Goal: Task Accomplishment & Management: Use online tool/utility

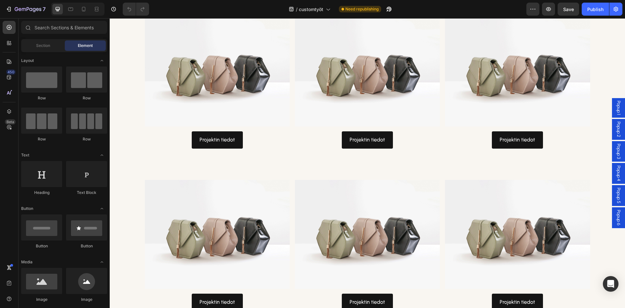
scroll to position [833, 0]
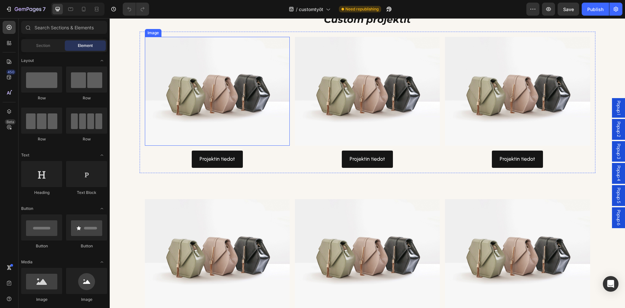
click at [207, 102] on img at bounding box center [217, 91] width 145 height 109
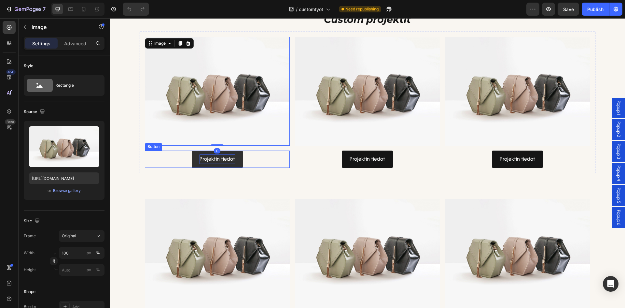
click at [230, 156] on p "Projektin tiedot" at bounding box center [217, 158] width 35 height 9
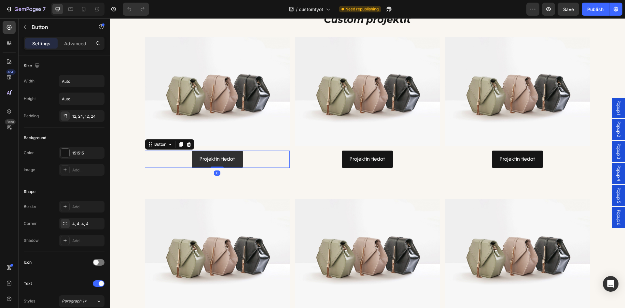
click at [234, 161] on link "Projektin tiedot" at bounding box center [217, 158] width 51 height 17
click at [615, 105] on span "Popup 1" at bounding box center [618, 108] width 7 height 14
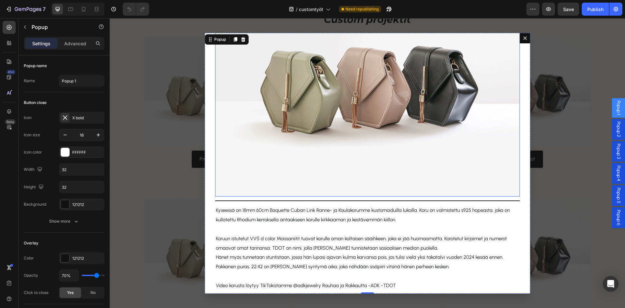
scroll to position [105, 0]
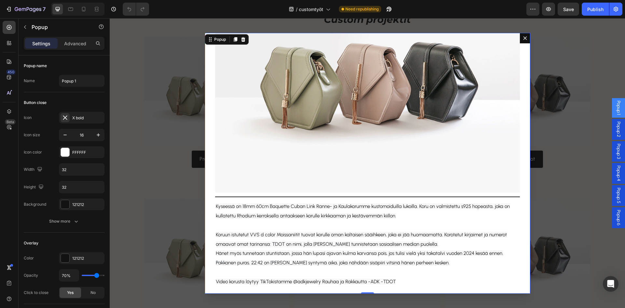
click at [523, 38] on icon "Dialog content" at bounding box center [525, 38] width 4 height 4
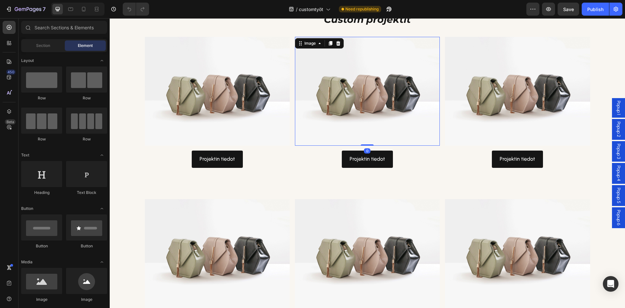
click at [347, 90] on img at bounding box center [367, 91] width 145 height 109
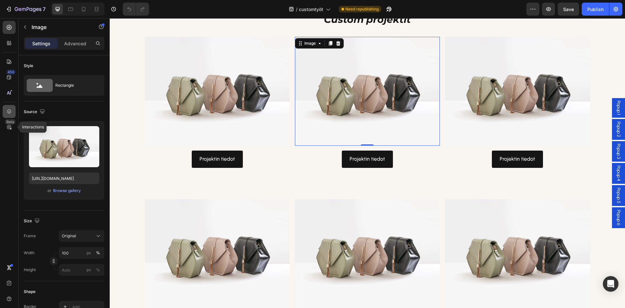
click at [10, 110] on icon at bounding box center [9, 111] width 4 height 5
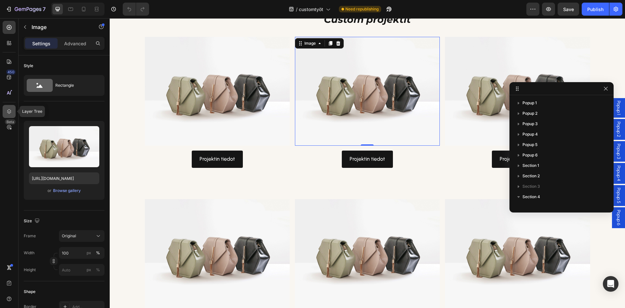
scroll to position [132, 0]
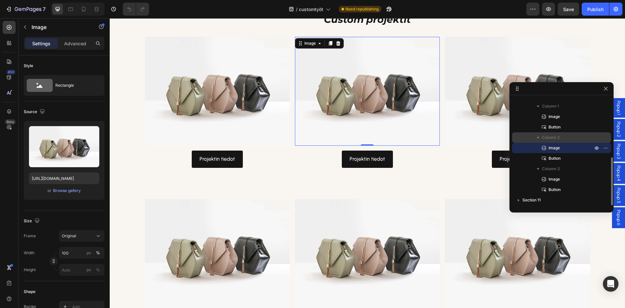
click at [537, 133] on button "button" at bounding box center [538, 137] width 8 height 8
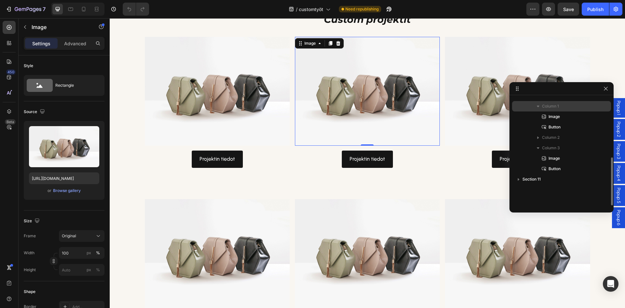
click at [541, 103] on icon "button" at bounding box center [538, 106] width 7 height 7
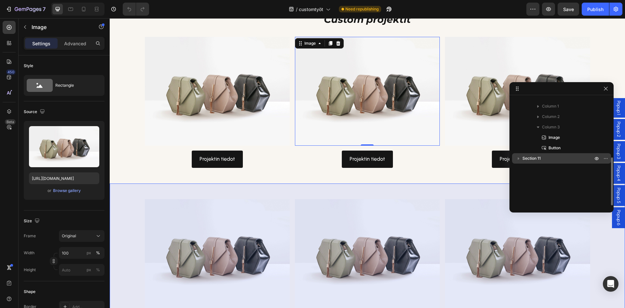
click at [523, 160] on span "Section 11" at bounding box center [532, 158] width 18 height 7
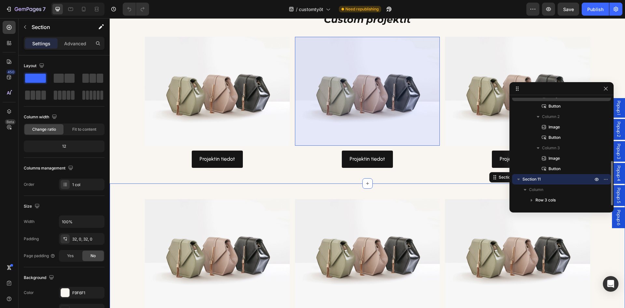
scroll to position [120, 0]
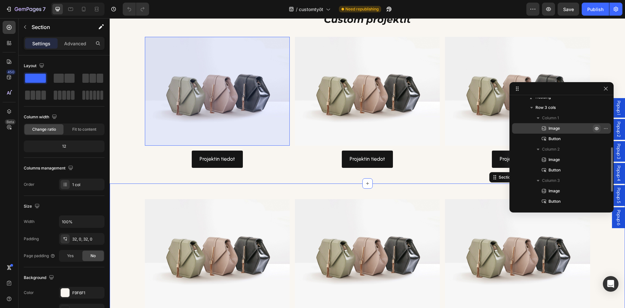
click at [597, 128] on icon "button" at bounding box center [596, 128] width 5 height 5
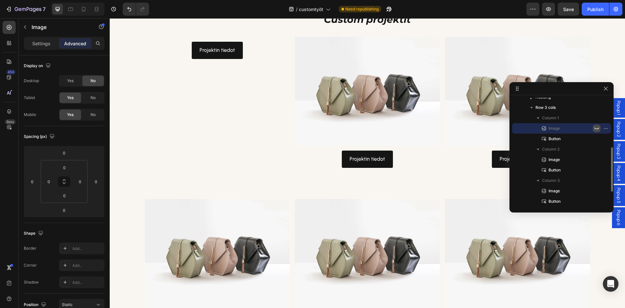
click at [597, 128] on icon "button" at bounding box center [596, 128] width 5 height 5
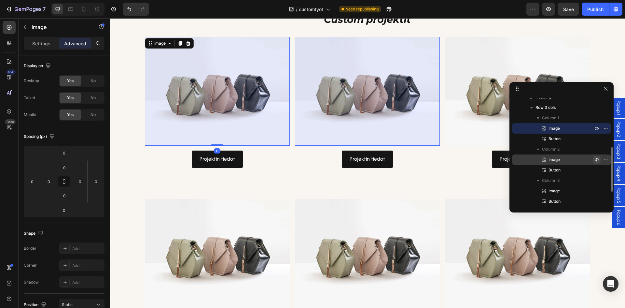
click at [599, 158] on icon "button" at bounding box center [596, 159] width 5 height 5
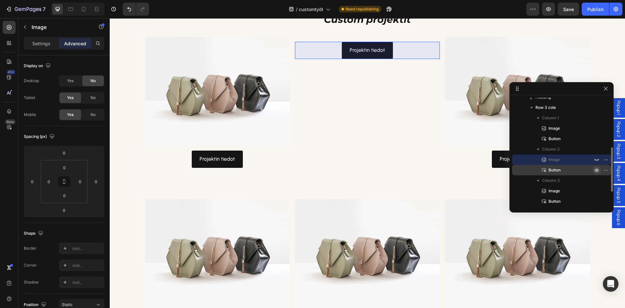
click at [596, 170] on icon "button" at bounding box center [597, 170] width 2 height 2
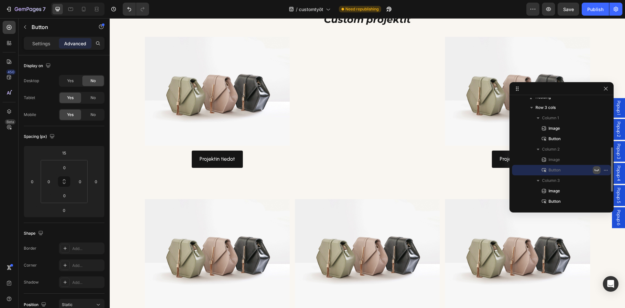
click at [596, 169] on icon "button" at bounding box center [596, 169] width 5 height 5
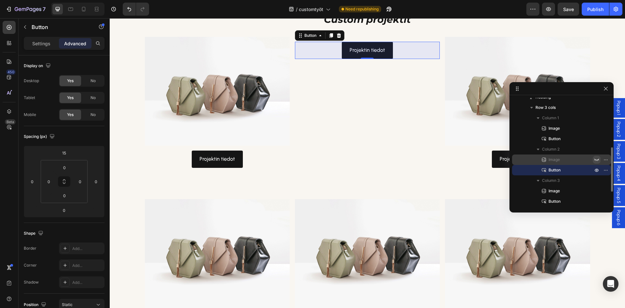
click at [597, 160] on icon "button" at bounding box center [596, 159] width 5 height 5
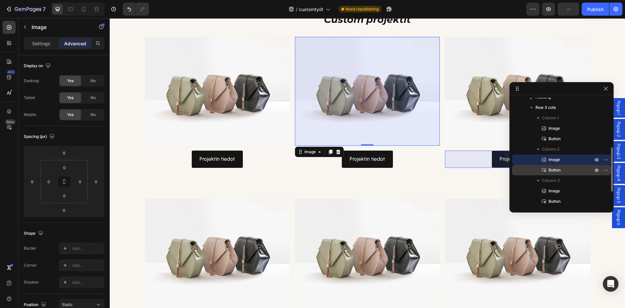
scroll to position [153, 0]
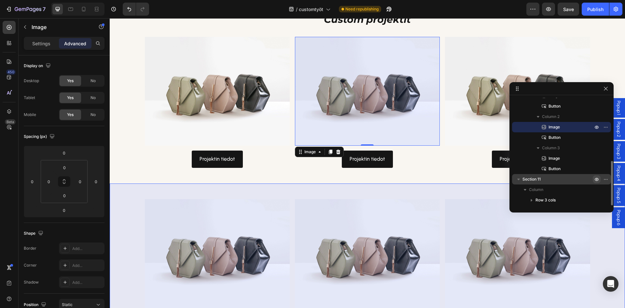
click at [599, 179] on button "button" at bounding box center [597, 179] width 8 height 8
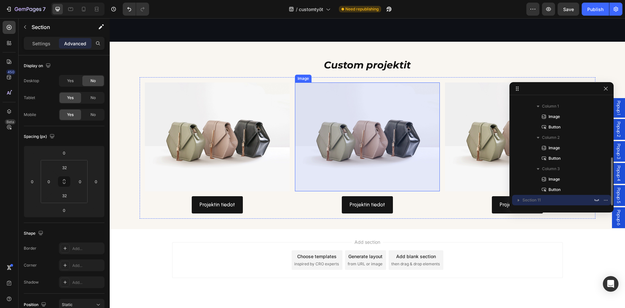
scroll to position [737, 0]
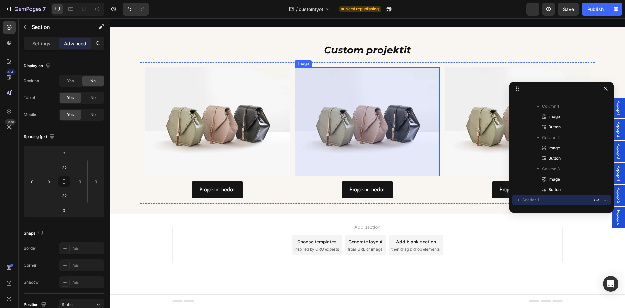
click at [379, 176] on img at bounding box center [367, 121] width 145 height 109
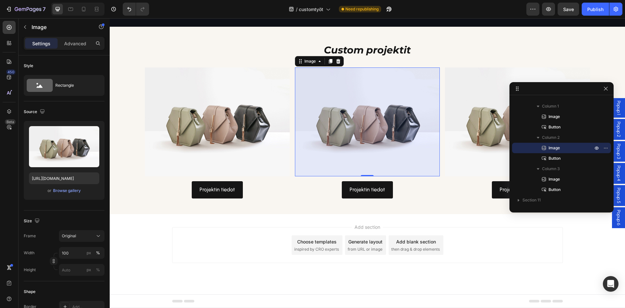
scroll to position [122, 0]
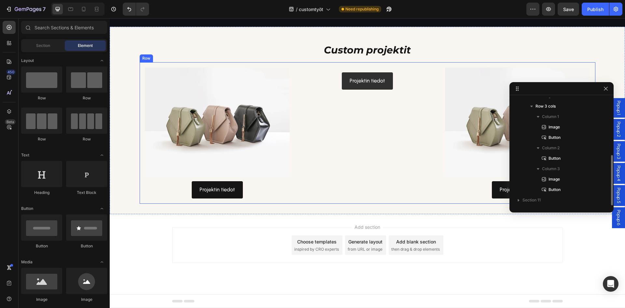
click at [366, 154] on div "Projektin tiedot Button" at bounding box center [367, 132] width 145 height 131
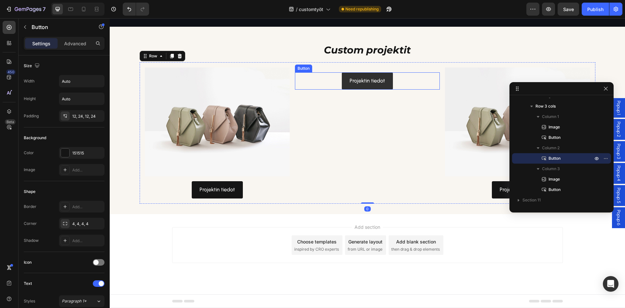
click at [367, 90] on link "Projektin tiedot" at bounding box center [367, 80] width 51 height 17
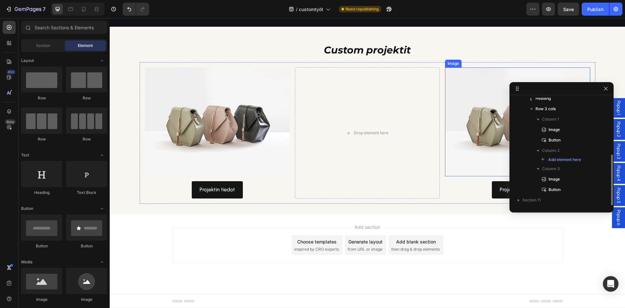
click at [467, 176] on img at bounding box center [517, 121] width 145 height 109
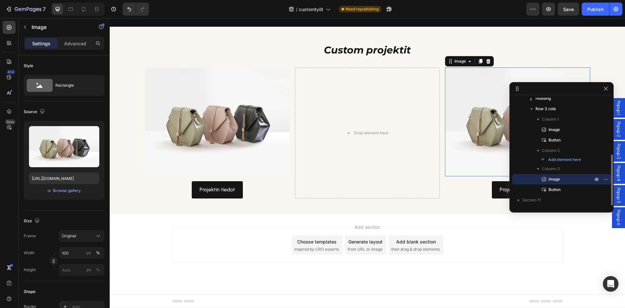
scroll to position [109, 0]
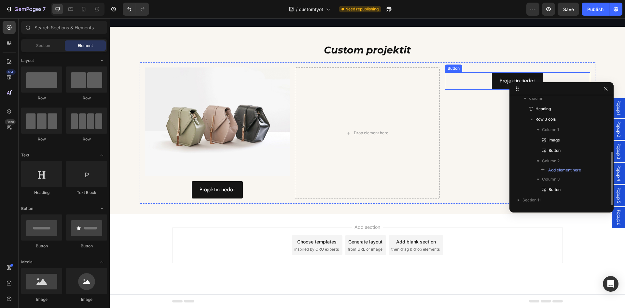
click at [473, 90] on div "Projektin tiedot Button" at bounding box center [517, 80] width 145 height 17
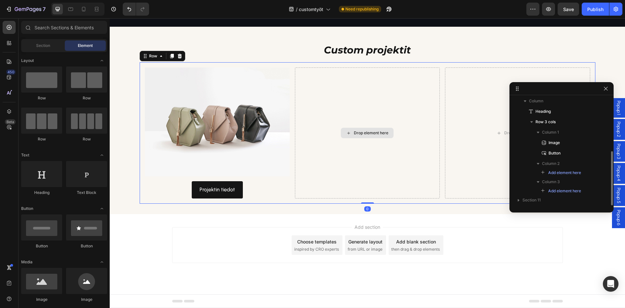
click at [410, 150] on div "Drop element here" at bounding box center [367, 132] width 145 height 131
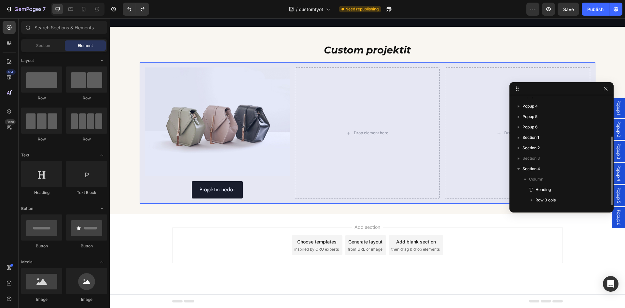
scroll to position [38, 0]
click at [549, 187] on span "Row 3 cols" at bounding box center [546, 189] width 20 height 7
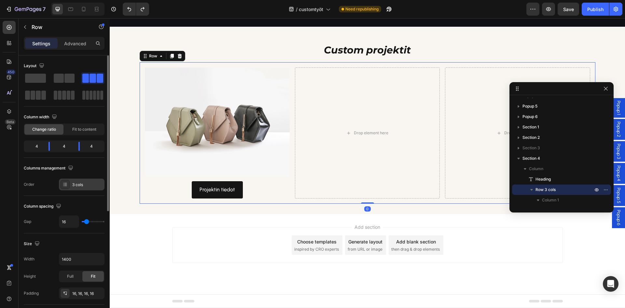
click at [73, 182] on div "3 cols" at bounding box center [87, 185] width 31 height 6
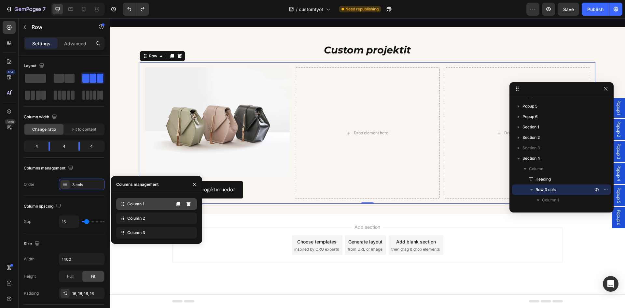
click at [139, 205] on span "Column 1" at bounding box center [135, 204] width 17 height 6
click at [190, 221] on button at bounding box center [188, 218] width 10 height 10
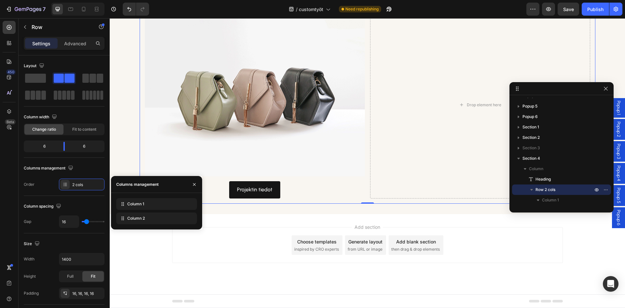
click at [0, 0] on button at bounding box center [0, 0] width 0 height 0
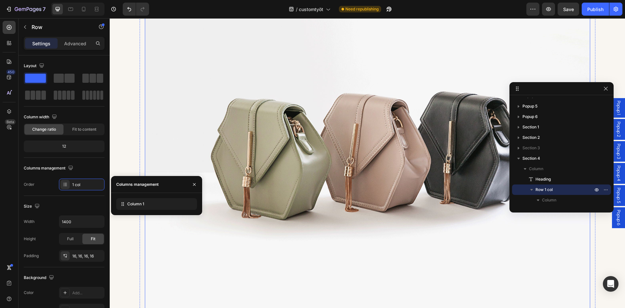
scroll to position [867, 0]
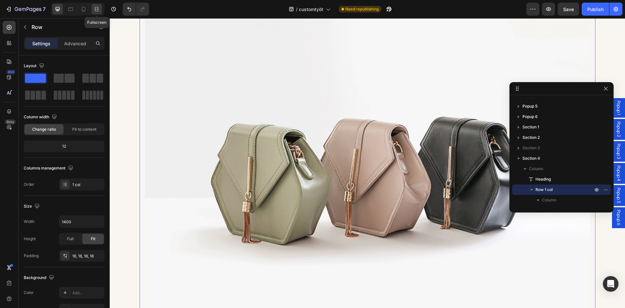
click at [96, 8] on icon at bounding box center [96, 9] width 7 height 7
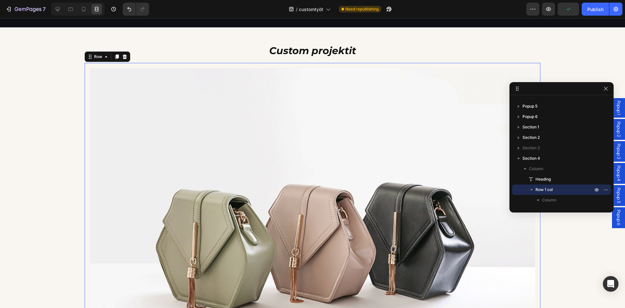
scroll to position [802, 0]
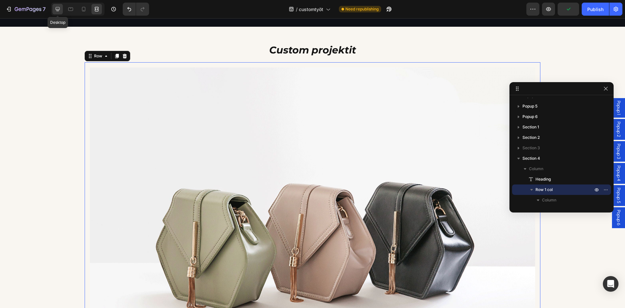
click at [57, 8] on icon at bounding box center [57, 9] width 7 height 7
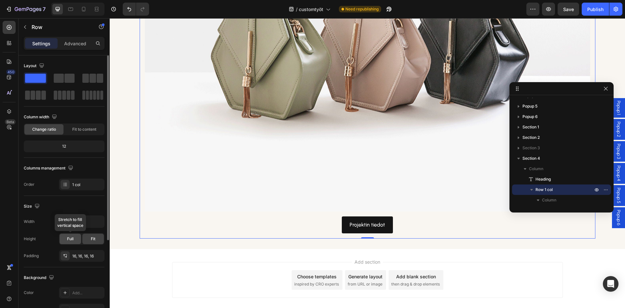
click at [78, 239] on div "Full" at bounding box center [70, 238] width 21 height 10
click at [90, 240] on div "Fit" at bounding box center [92, 238] width 21 height 10
click at [81, 219] on input "1400" at bounding box center [81, 222] width 45 height 12
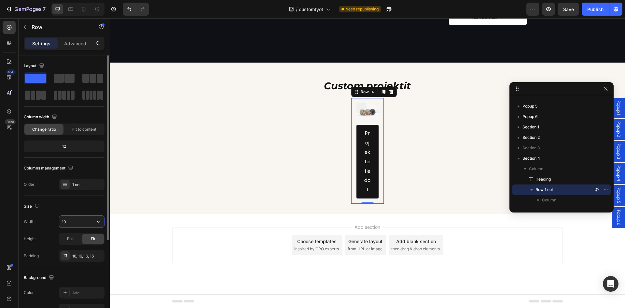
scroll to position [802, 0]
type input "1"
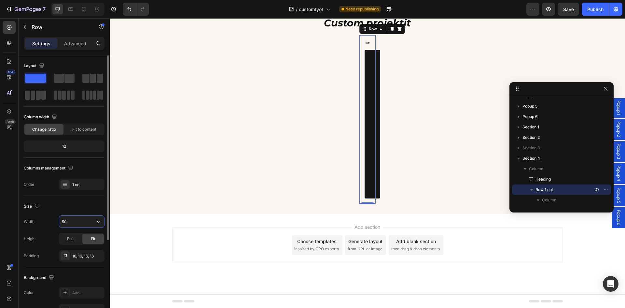
type input "500"
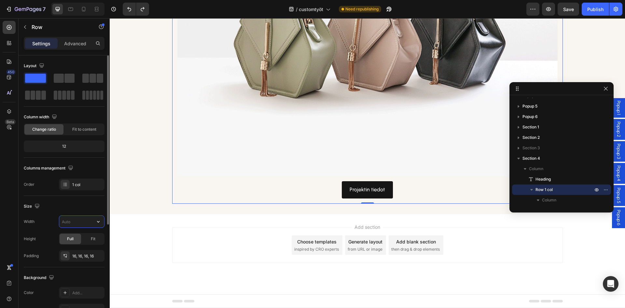
type input "1000"
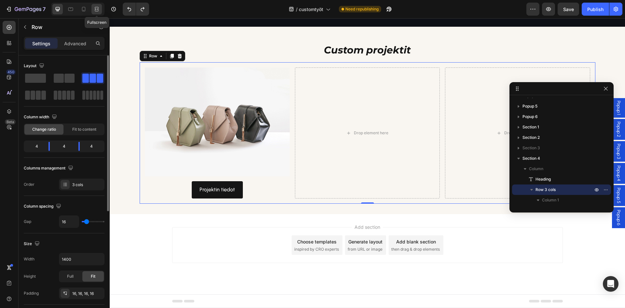
click at [99, 7] on icon at bounding box center [96, 9] width 7 height 7
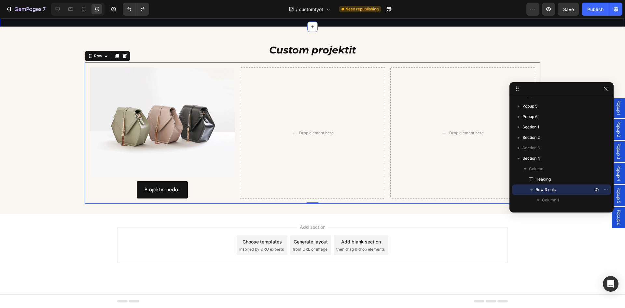
click at [249, 12] on div "/ customtyöt Need republishing" at bounding box center [340, 9] width 372 height 13
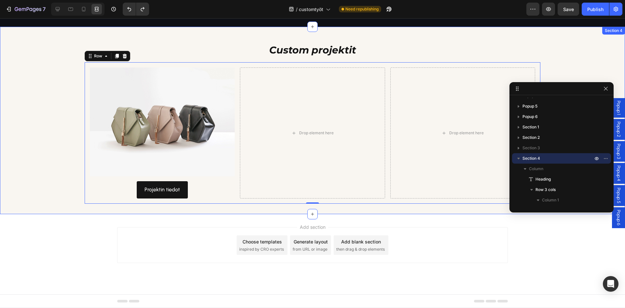
click at [252, 29] on div "Custom projektit Heading Image Projektin tiedot Button Drop element here Drop e…" at bounding box center [312, 120] width 625 height 187
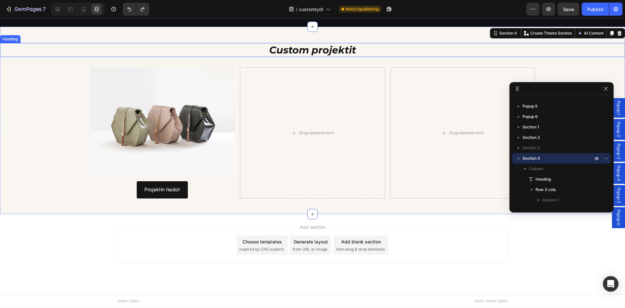
scroll to position [737, 0]
drag, startPoint x: 67, startPoint y: 12, endPoint x: 57, endPoint y: 10, distance: 10.4
click at [65, 12] on div "Tablet" at bounding box center [77, 9] width 53 height 13
click at [57, 9] on icon at bounding box center [58, 9] width 4 height 4
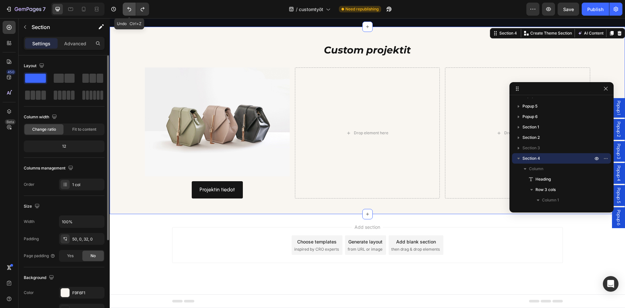
click at [129, 8] on icon "Undo/Redo" at bounding box center [129, 9] width 4 height 4
click at [128, 9] on icon "Undo/Redo" at bounding box center [129, 9] width 7 height 7
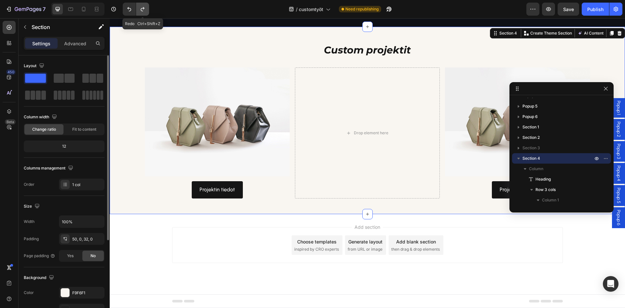
click at [142, 9] on icon "Undo/Redo" at bounding box center [142, 9] width 7 height 7
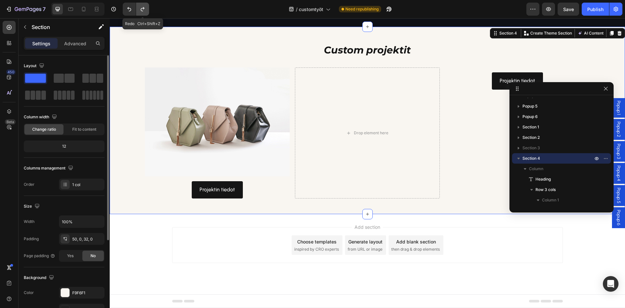
click at [142, 9] on icon "Undo/Redo" at bounding box center [142, 9] width 7 height 7
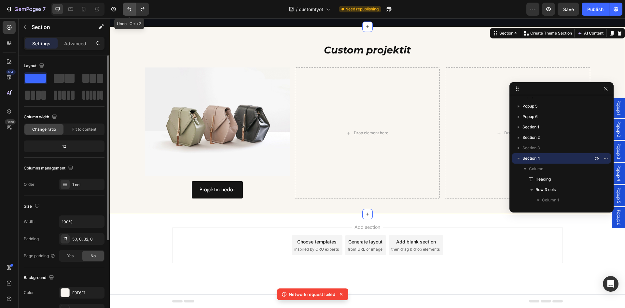
click at [128, 10] on icon "Undo/Redo" at bounding box center [129, 9] width 7 height 7
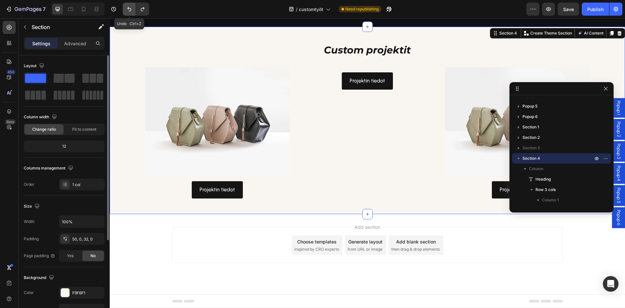
click at [128, 10] on icon "Undo/Redo" at bounding box center [129, 9] width 7 height 7
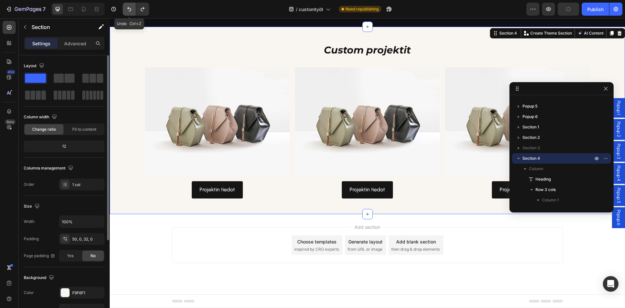
click at [128, 10] on icon "Undo/Redo" at bounding box center [129, 9] width 7 height 7
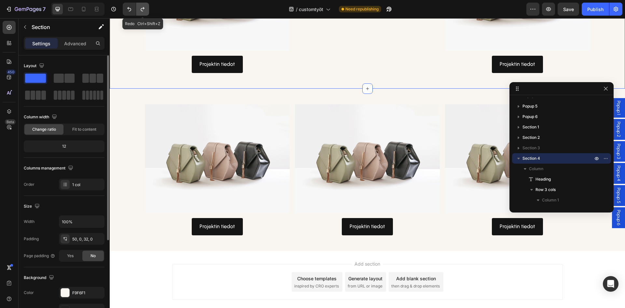
click at [140, 9] on icon "Undo/Redo" at bounding box center [142, 9] width 7 height 7
click at [121, 11] on div "Redo Ctrl+Shift+Z" at bounding box center [134, 9] width 29 height 13
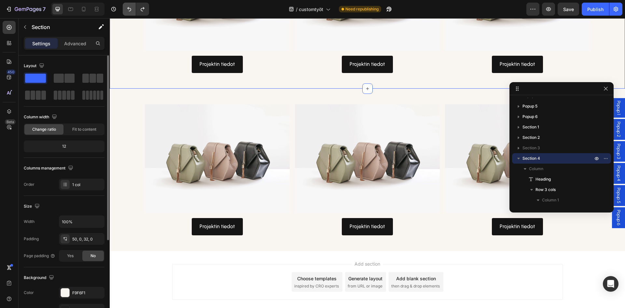
click at [127, 11] on icon "Undo/Redo" at bounding box center [129, 9] width 7 height 7
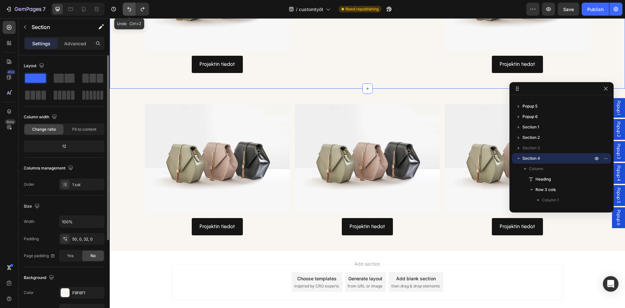
click at [127, 11] on icon "Undo/Redo" at bounding box center [129, 9] width 7 height 7
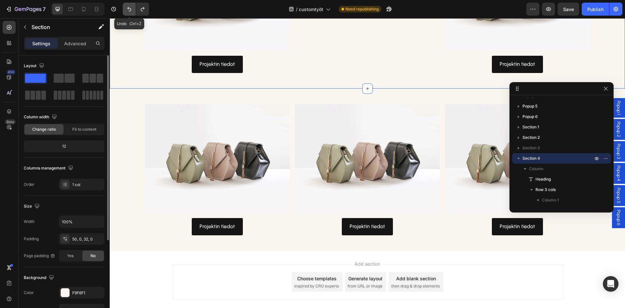
click at [127, 10] on icon "Undo/Redo" at bounding box center [129, 9] width 7 height 7
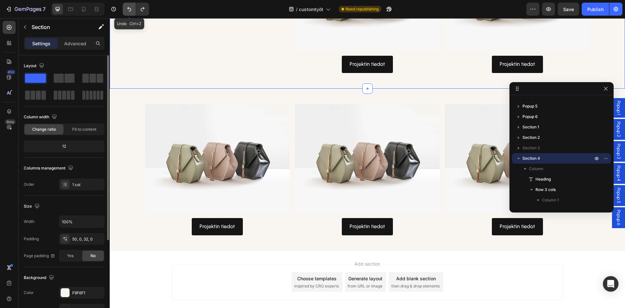
click at [127, 10] on icon "Undo/Redo" at bounding box center [129, 9] width 7 height 7
click at [144, 8] on icon "Undo/Redo" at bounding box center [143, 9] width 4 height 4
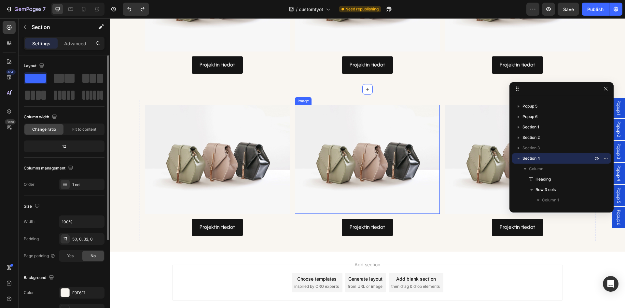
scroll to position [964, 0]
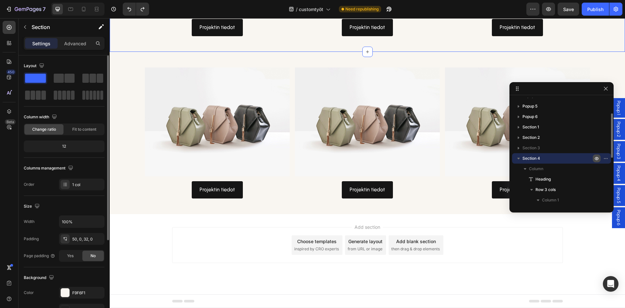
click at [597, 157] on icon "button" at bounding box center [596, 158] width 5 height 5
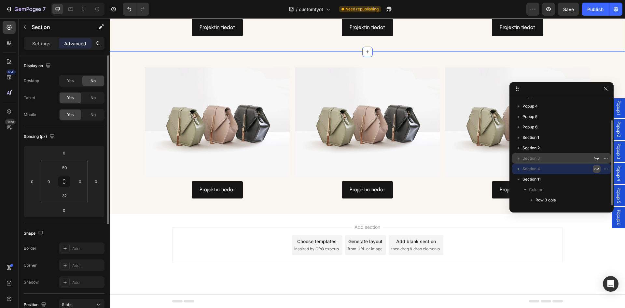
scroll to position [777, 0]
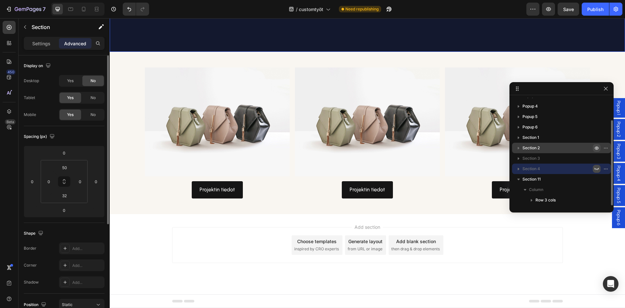
click at [597, 148] on icon "button" at bounding box center [597, 148] width 2 height 2
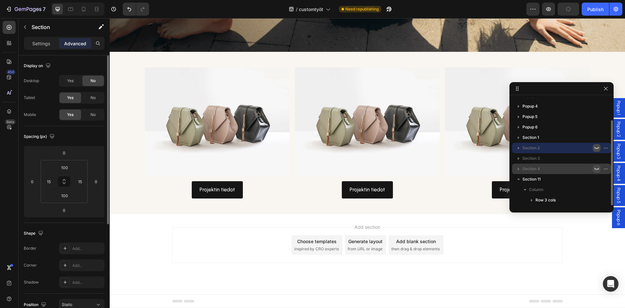
click at [597, 148] on icon "button" at bounding box center [596, 147] width 5 height 5
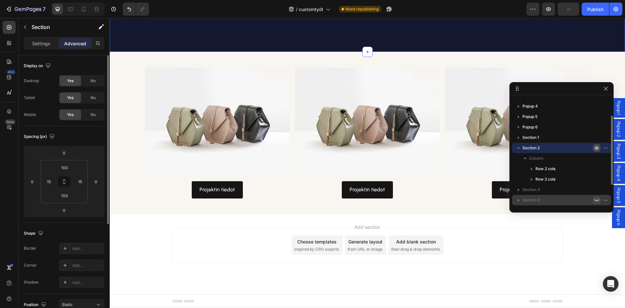
click at [596, 147] on icon "button" at bounding box center [597, 148] width 4 height 3
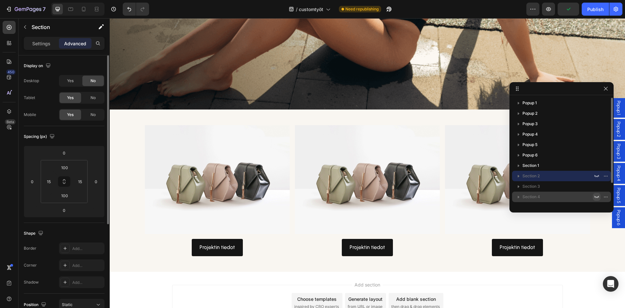
scroll to position [204, 0]
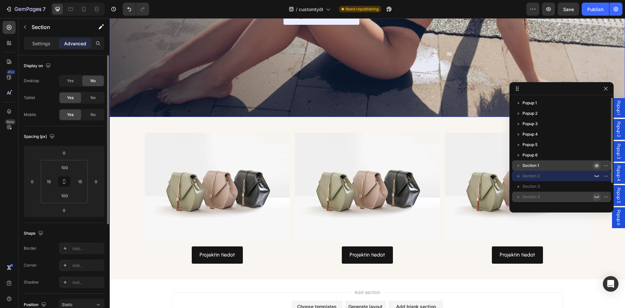
click at [597, 165] on icon "button" at bounding box center [596, 165] width 5 height 5
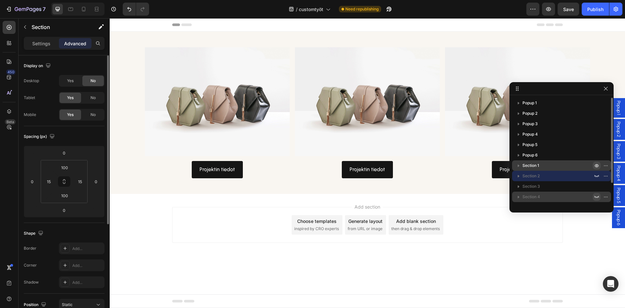
scroll to position [0, 0]
click at [597, 165] on icon "button" at bounding box center [596, 165] width 5 height 5
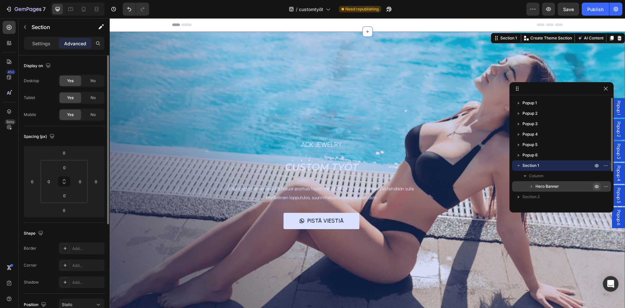
click at [598, 186] on icon "button" at bounding box center [596, 186] width 5 height 5
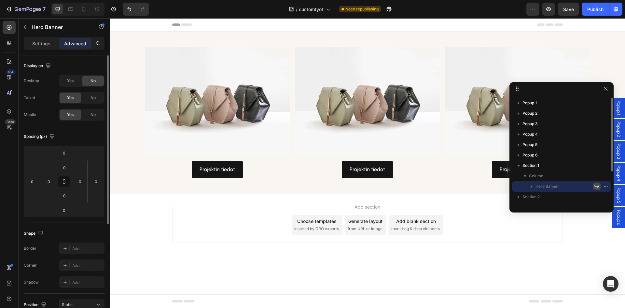
click at [598, 186] on icon "button" at bounding box center [596, 186] width 5 height 5
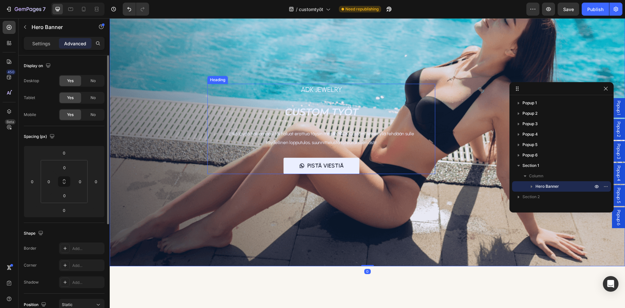
scroll to position [163, 0]
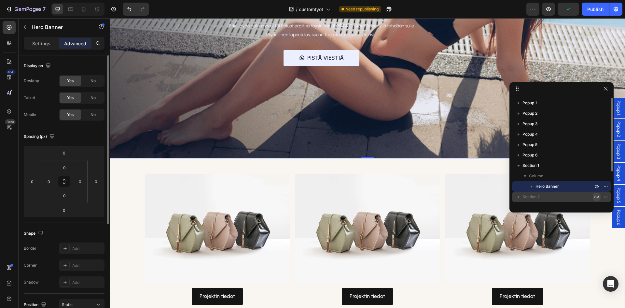
click at [597, 197] on icon "button" at bounding box center [596, 196] width 5 height 5
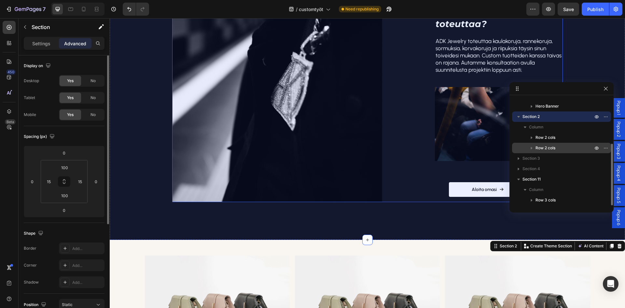
scroll to position [716, 0]
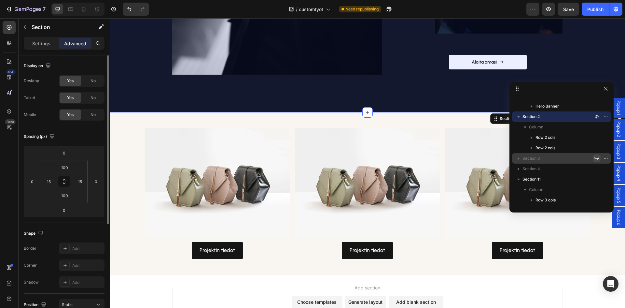
click at [597, 158] on icon "button" at bounding box center [596, 158] width 5 height 5
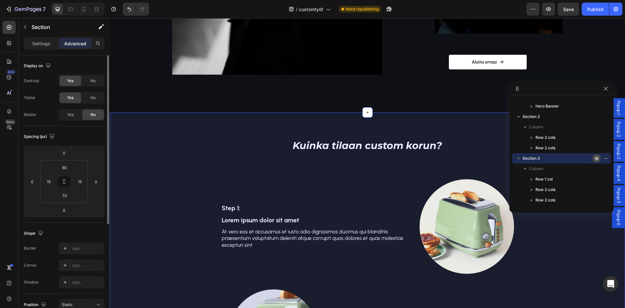
click at [598, 158] on icon "button" at bounding box center [596, 158] width 5 height 5
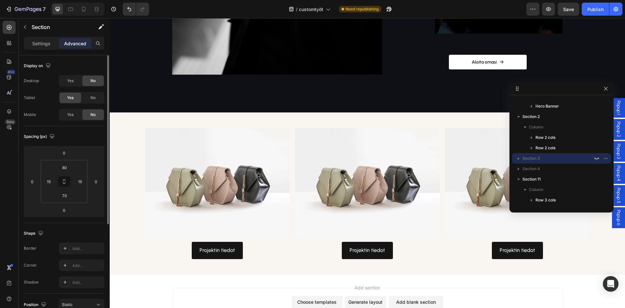
click at [597, 167] on icon "button" at bounding box center [596, 168] width 5 height 5
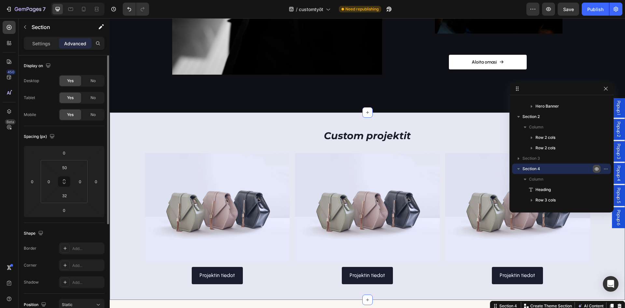
click at [597, 167] on icon "button" at bounding box center [597, 168] width 4 height 3
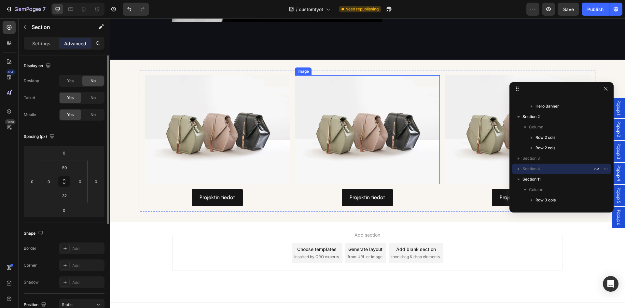
scroll to position [777, 0]
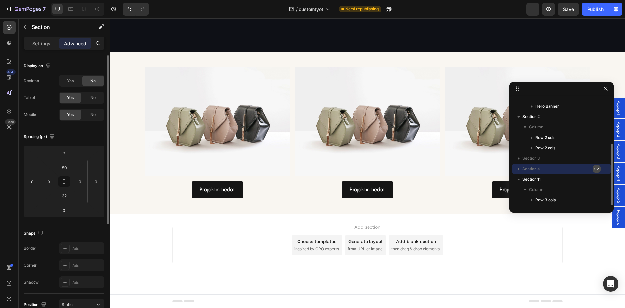
click at [596, 167] on icon "button" at bounding box center [596, 168] width 5 height 5
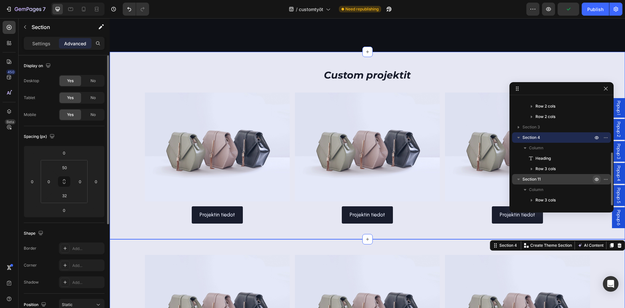
click at [596, 178] on icon "button" at bounding box center [597, 179] width 4 height 3
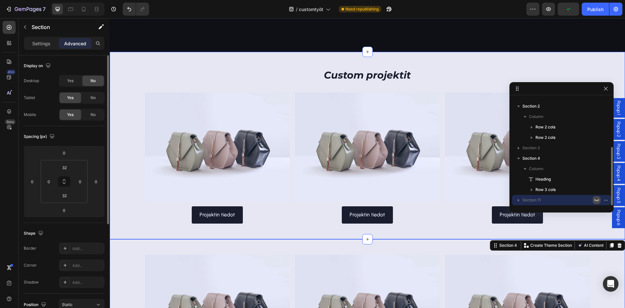
scroll to position [91, 0]
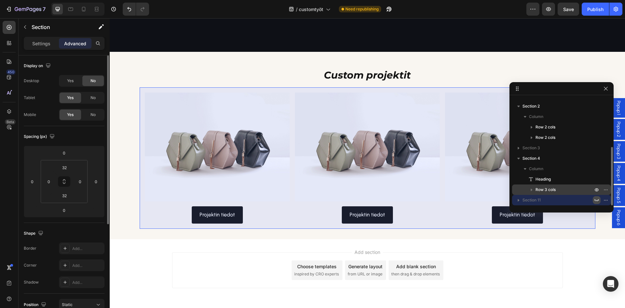
click at [538, 189] on span "Row 3 cols" at bounding box center [546, 189] width 20 height 7
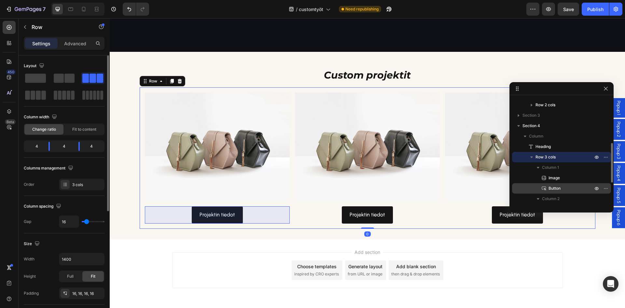
scroll to position [156, 0]
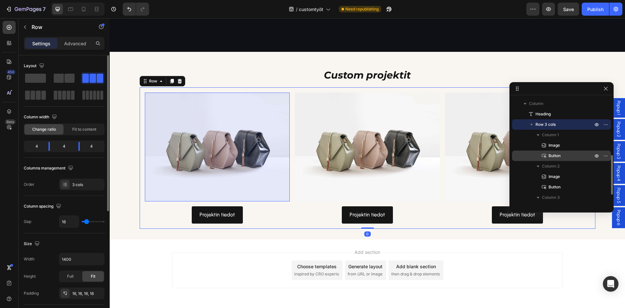
drag, startPoint x: 598, startPoint y: 145, endPoint x: 600, endPoint y: 151, distance: 7.0
click at [598, 145] on icon "button" at bounding box center [596, 145] width 5 height 5
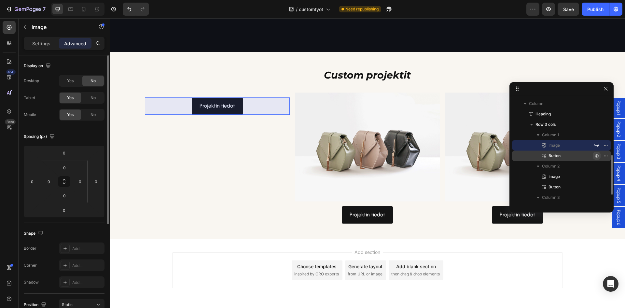
click at [599, 155] on icon "button" at bounding box center [596, 155] width 5 height 5
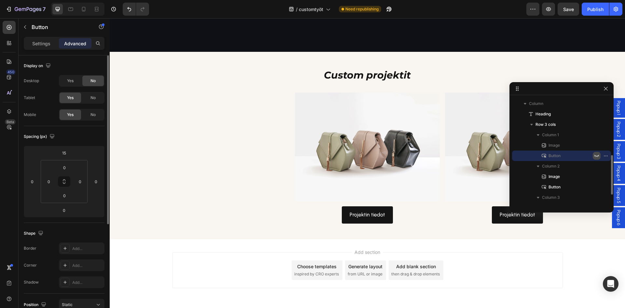
click at [599, 155] on icon "button" at bounding box center [596, 155] width 5 height 5
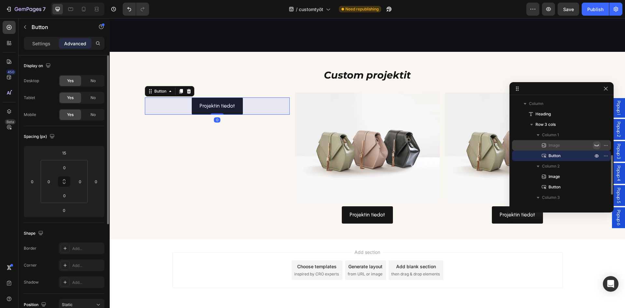
click at [597, 145] on icon "button" at bounding box center [596, 145] width 5 height 5
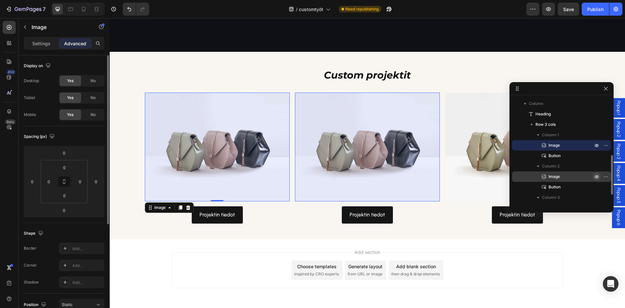
click at [596, 176] on icon "button" at bounding box center [596, 176] width 5 height 5
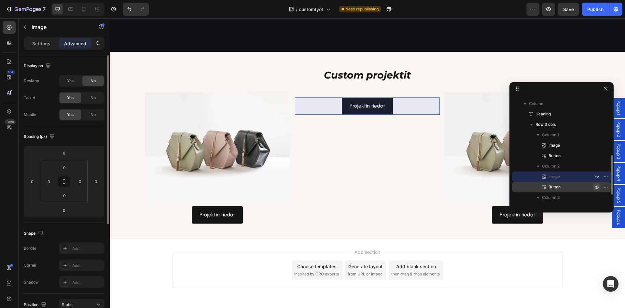
click at [598, 187] on icon "button" at bounding box center [596, 186] width 5 height 5
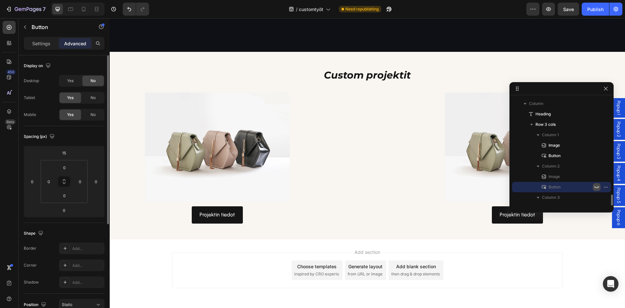
scroll to position [184, 0]
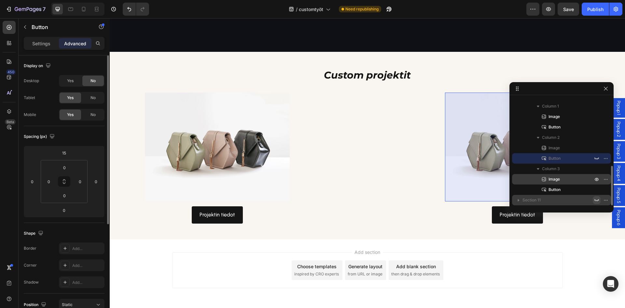
click at [598, 184] on div at bounding box center [601, 179] width 17 height 10
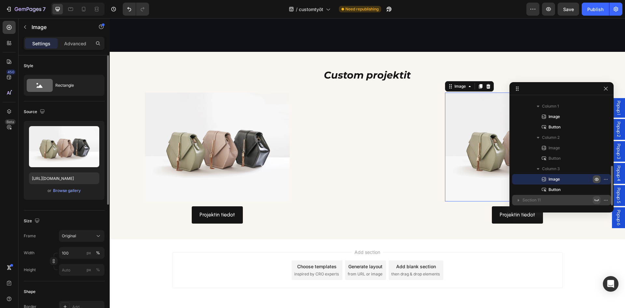
click at [597, 180] on icon "button" at bounding box center [596, 178] width 5 height 5
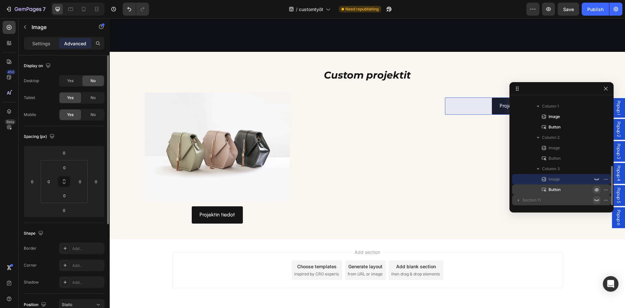
click at [598, 188] on icon "button" at bounding box center [596, 189] width 5 height 5
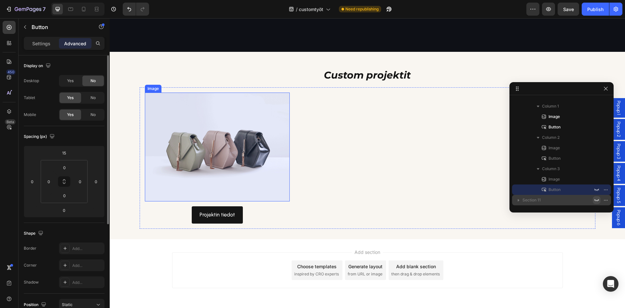
click at [201, 112] on img at bounding box center [217, 146] width 145 height 109
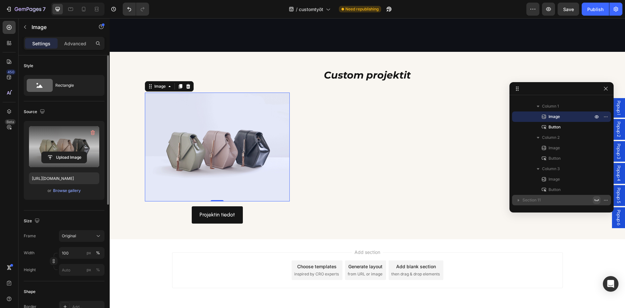
click at [60, 148] on label at bounding box center [64, 146] width 70 height 41
click at [60, 152] on input "file" at bounding box center [64, 157] width 45 height 11
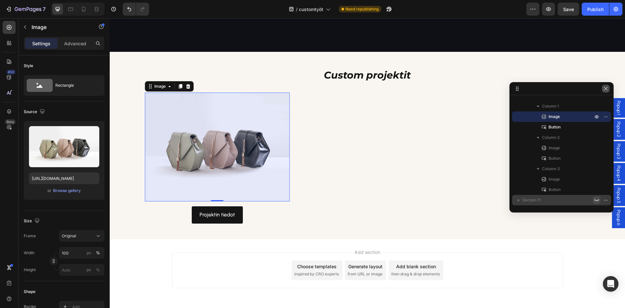
click at [606, 87] on icon "button" at bounding box center [605, 88] width 5 height 5
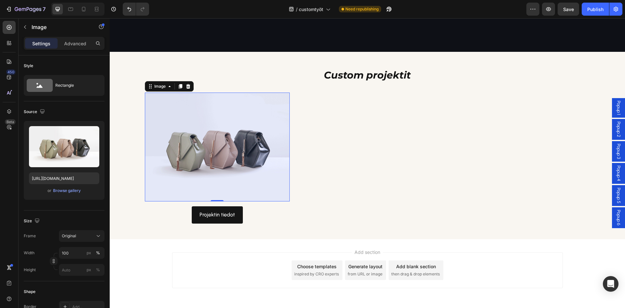
click at [615, 104] on span "Popup 1" at bounding box center [618, 108] width 7 height 14
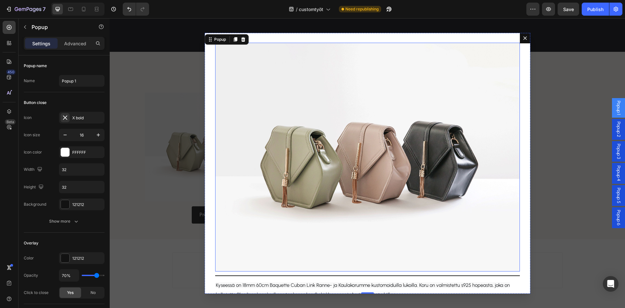
scroll to position [105, 0]
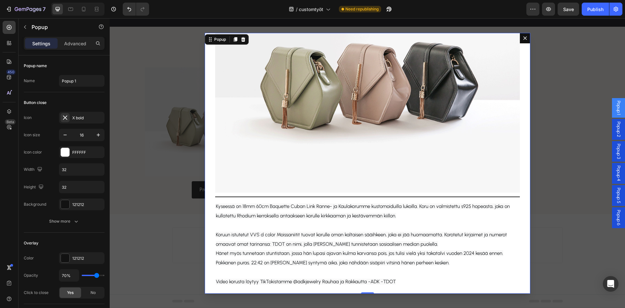
click at [523, 39] on icon "Dialog content" at bounding box center [525, 37] width 5 height 5
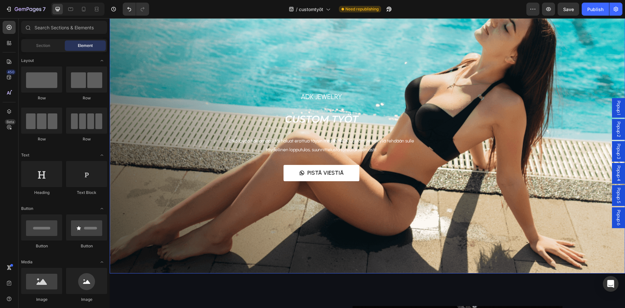
scroll to position [0, 0]
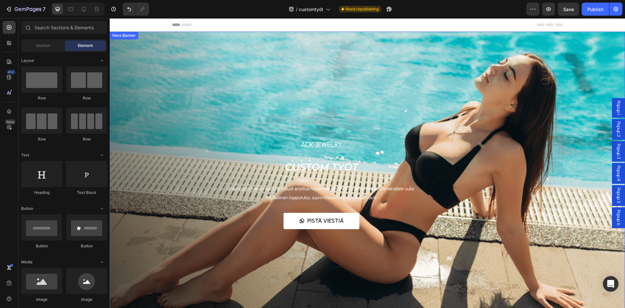
click at [257, 86] on div "Overlay" at bounding box center [367, 176] width 515 height 289
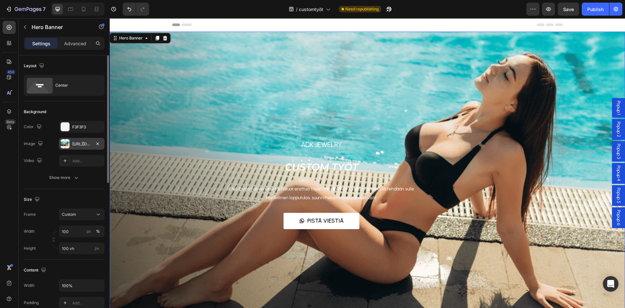
click at [75, 144] on div "[URL][DOMAIN_NAME]" at bounding box center [81, 144] width 19 height 6
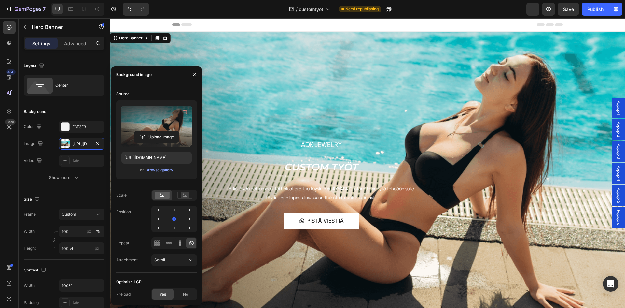
click at [155, 119] on label at bounding box center [156, 125] width 70 height 41
click at [155, 131] on input "file" at bounding box center [156, 136] width 45 height 11
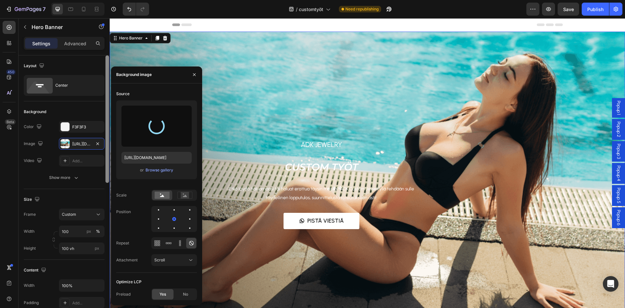
type input "[URL][DOMAIN_NAME]"
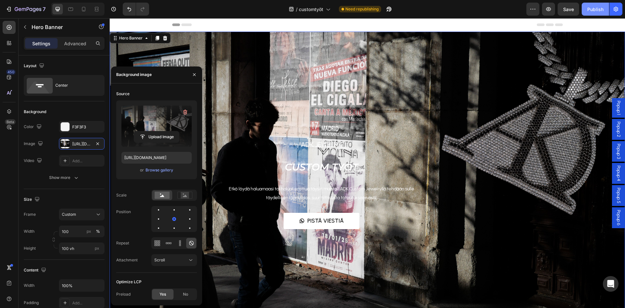
click at [595, 11] on div "Publish" at bounding box center [595, 9] width 16 height 7
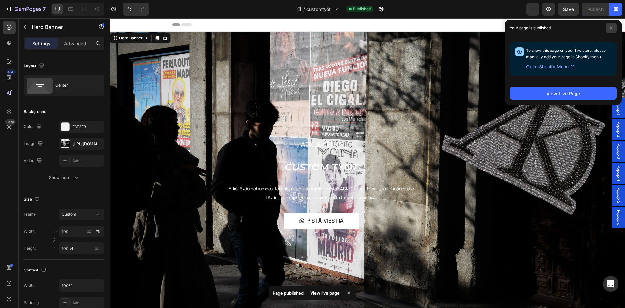
click at [611, 30] on span at bounding box center [611, 28] width 10 height 10
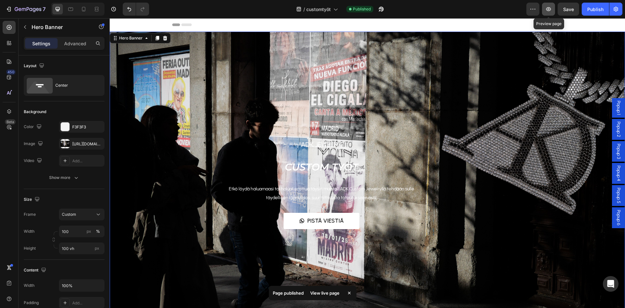
click at [547, 7] on icon "button" at bounding box center [548, 9] width 7 height 7
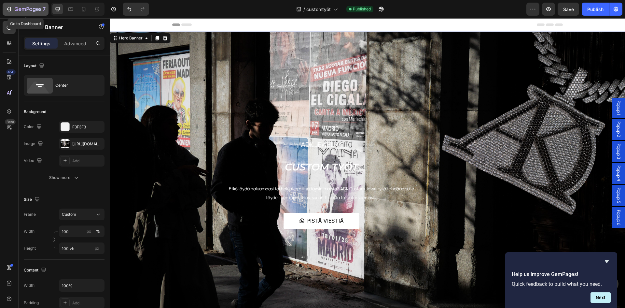
drag, startPoint x: 30, startPoint y: 4, endPoint x: 31, endPoint y: 7, distance: 3.3
click at [31, 7] on button "7" at bounding box center [26, 9] width 46 height 13
